Goal: Connect with others: Connect with others

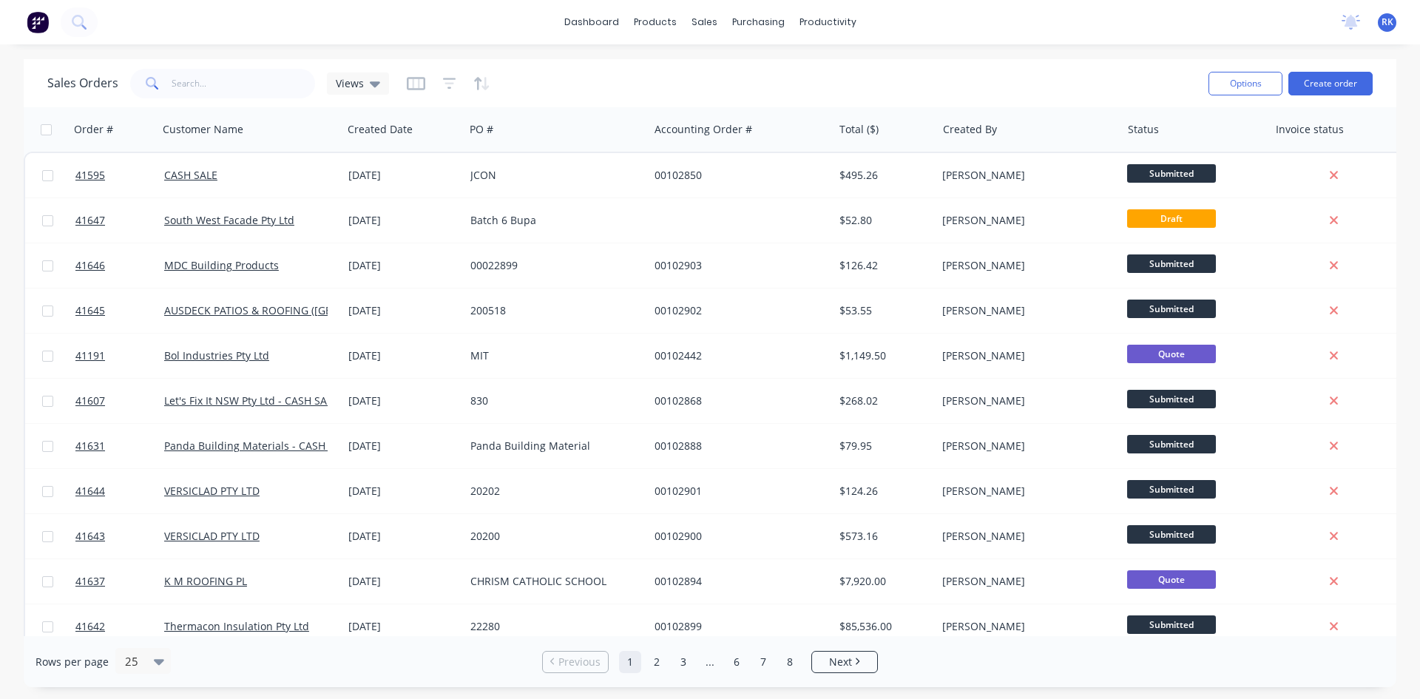
click at [1349, 21] on icon at bounding box center [1350, 21] width 13 height 12
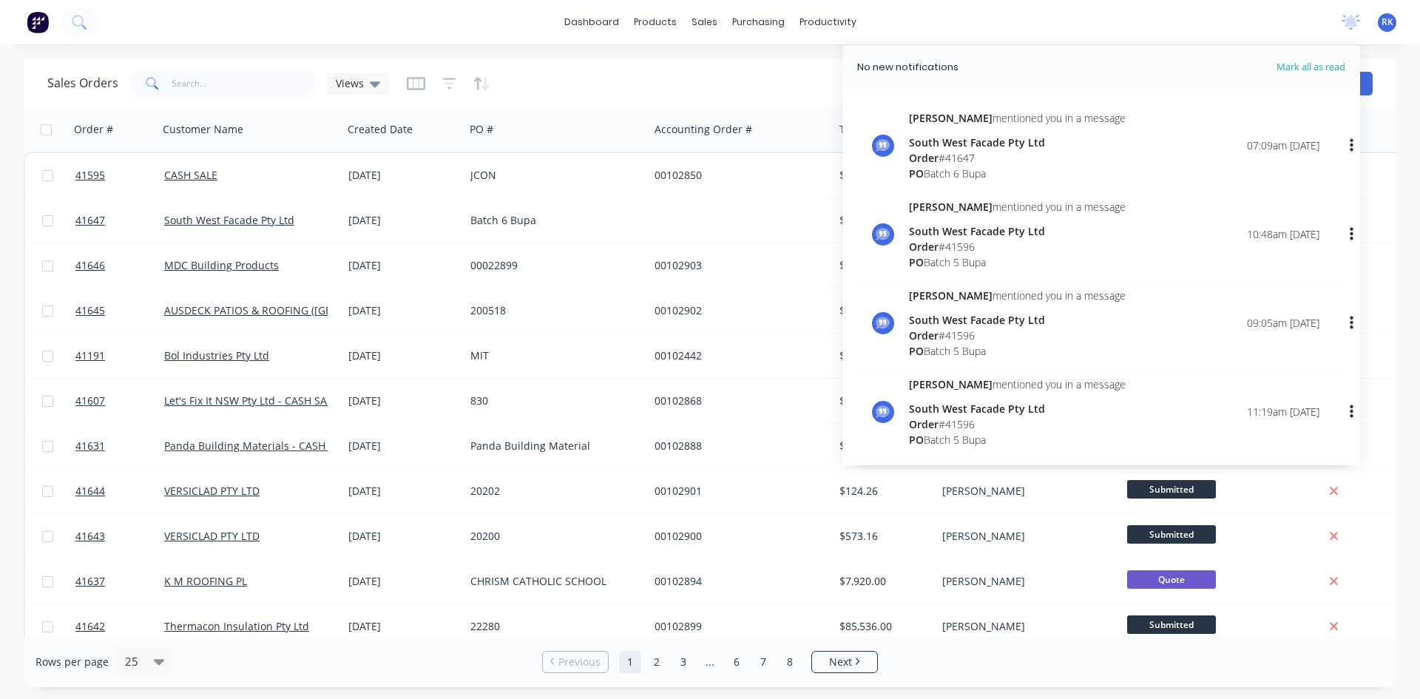
click at [998, 166] on div "PO Batch 6 Bupa" at bounding box center [1017, 174] width 217 height 16
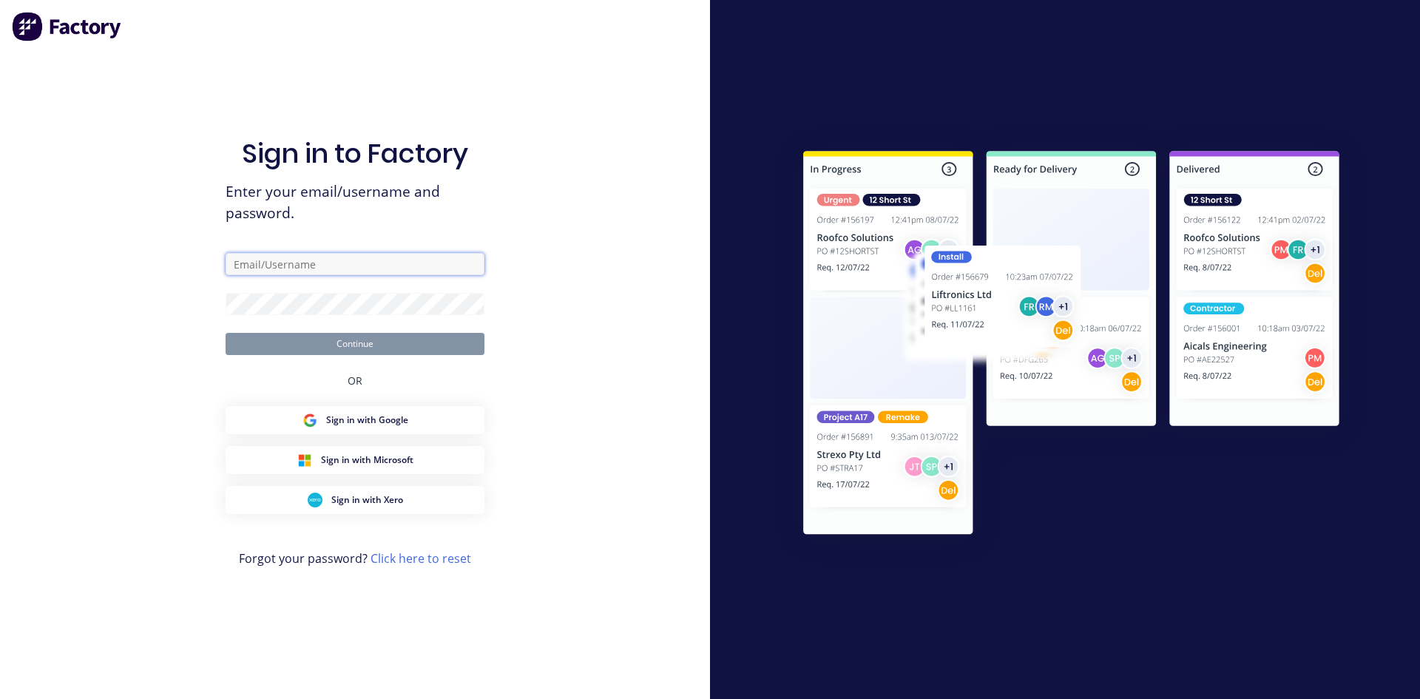
type input "[PERSON_NAME][EMAIL_ADDRESS][DOMAIN_NAME]"
click at [397, 345] on button "Continue" at bounding box center [355, 344] width 259 height 22
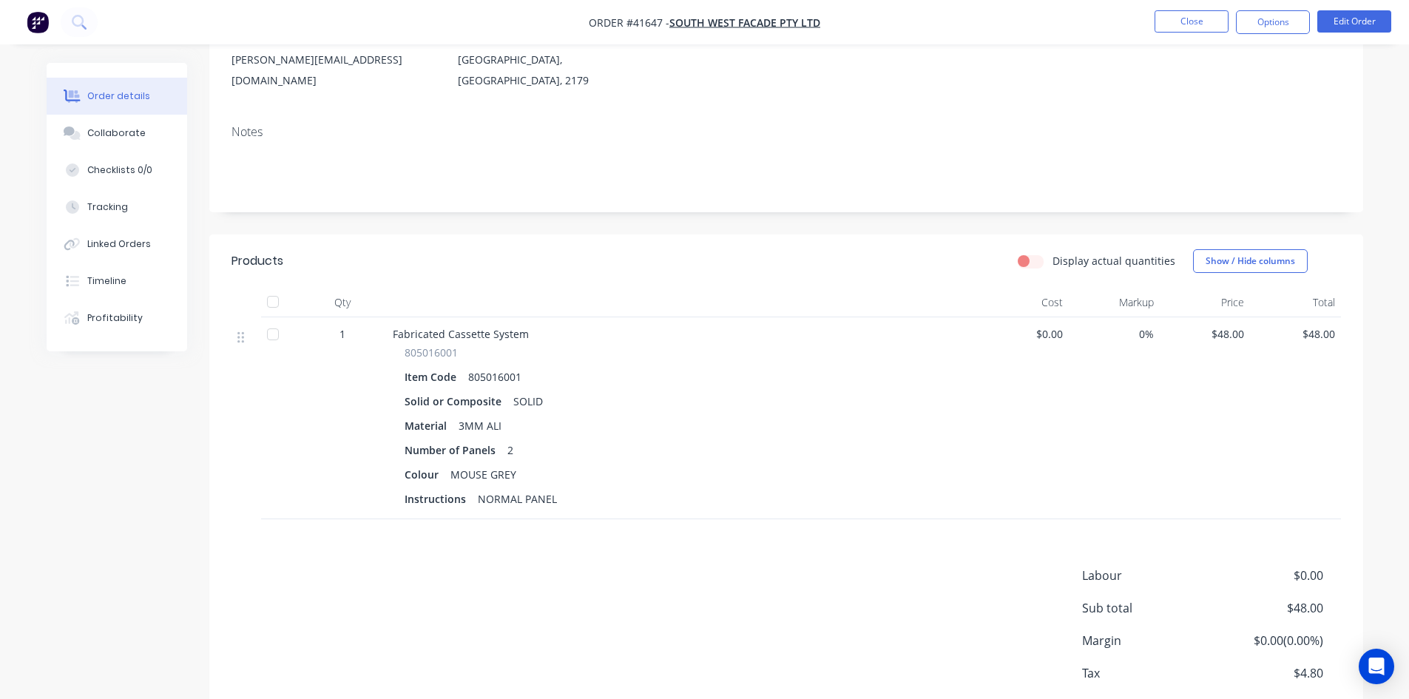
scroll to position [222, 0]
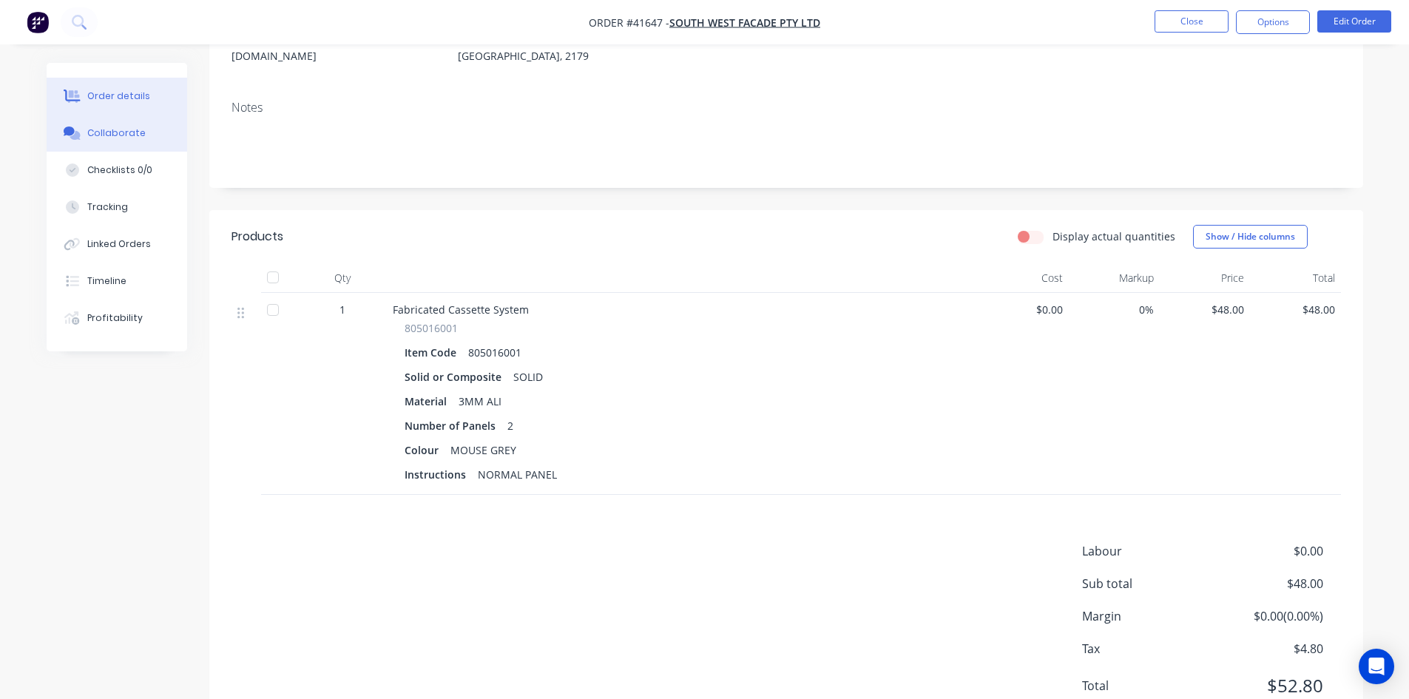
click at [123, 135] on div "Collaborate" at bounding box center [116, 132] width 58 height 13
